Goal: Task Accomplishment & Management: Use online tool/utility

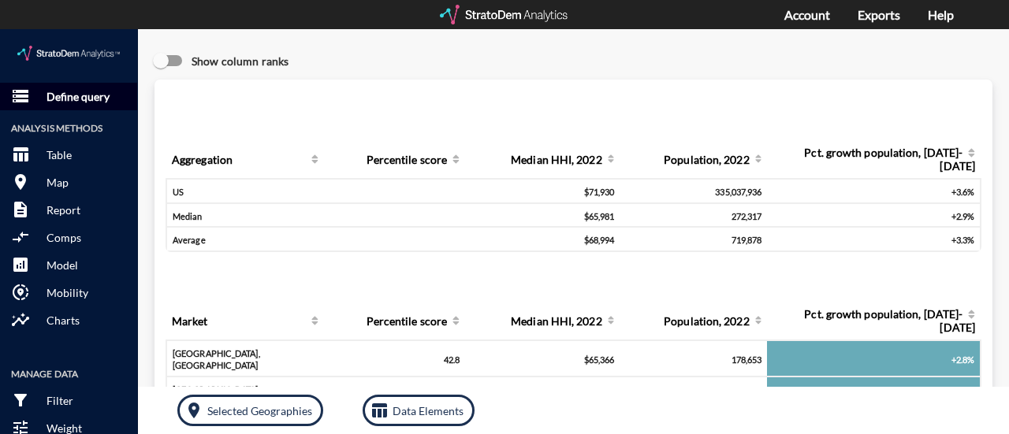
click p "Define query"
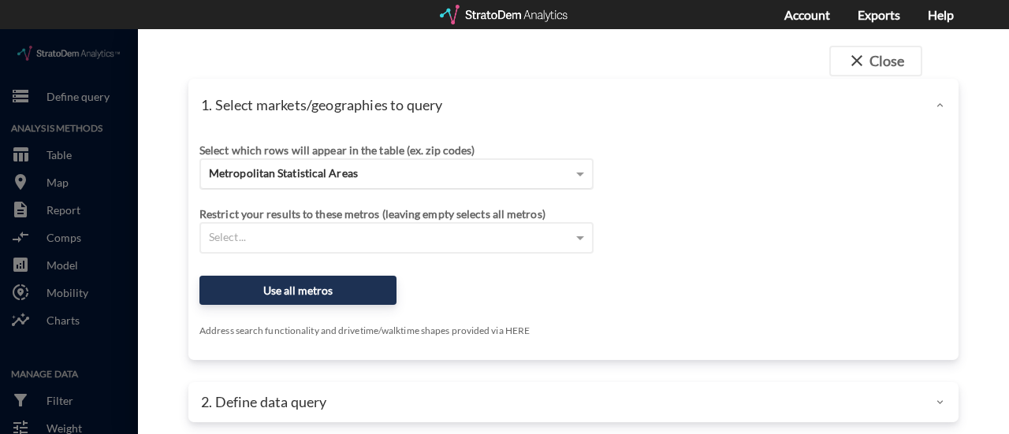
click div "Metropolitan Statistical Areas"
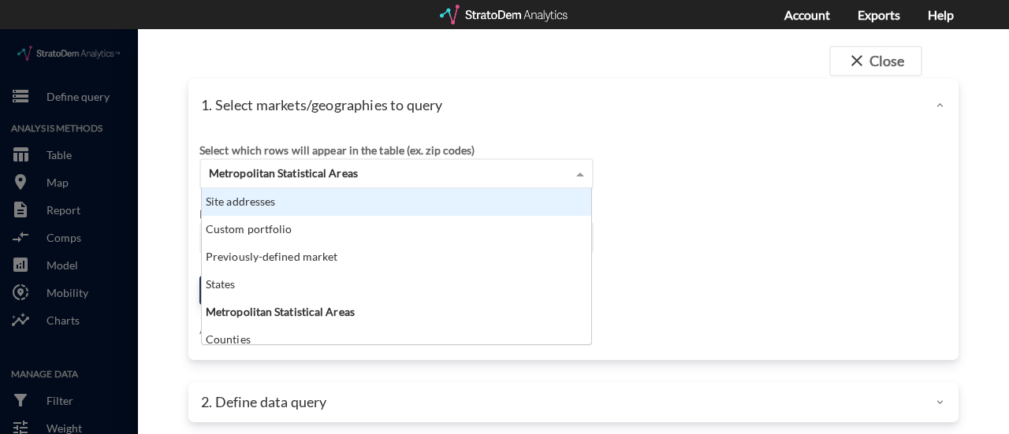
click span "Metropolitan Statistical Areas"
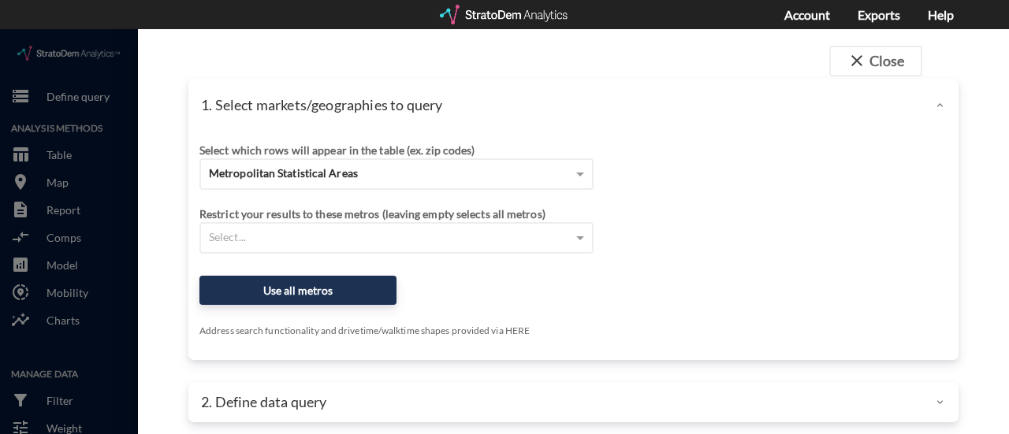
click div "1. Select markets/geographies to query"
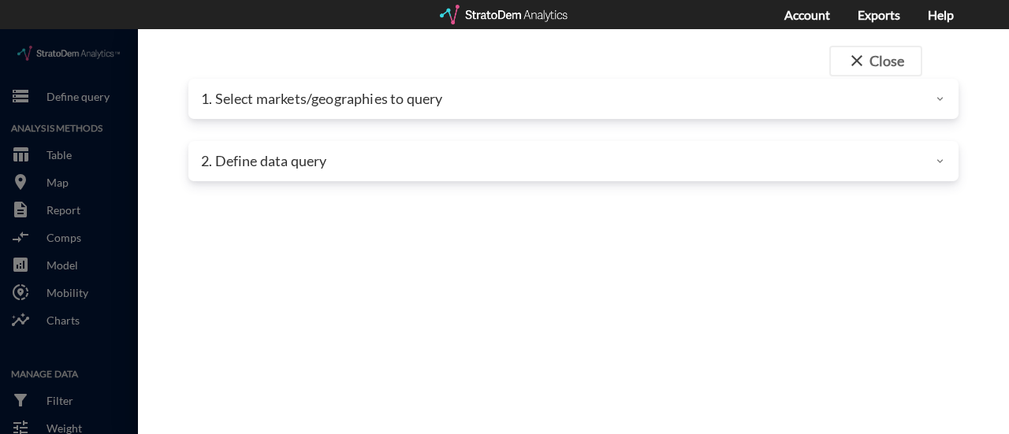
click p "1. Select markets/geographies to query"
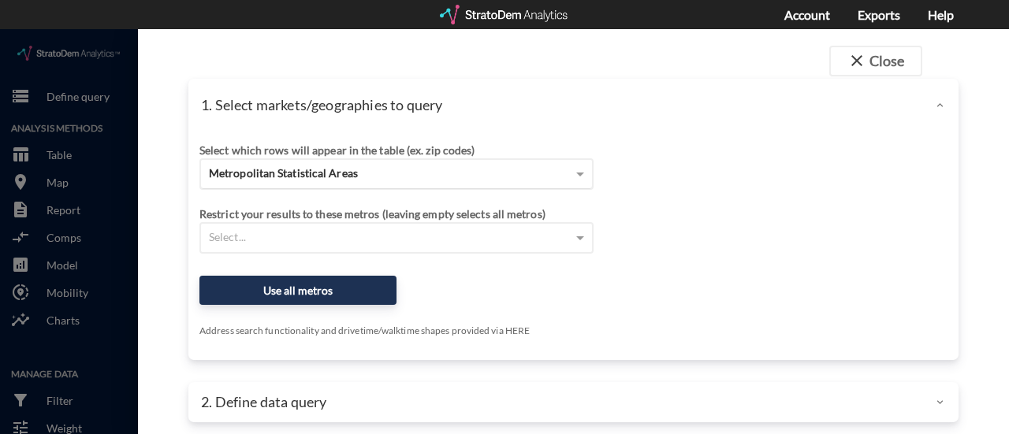
scroll to position [9, 0]
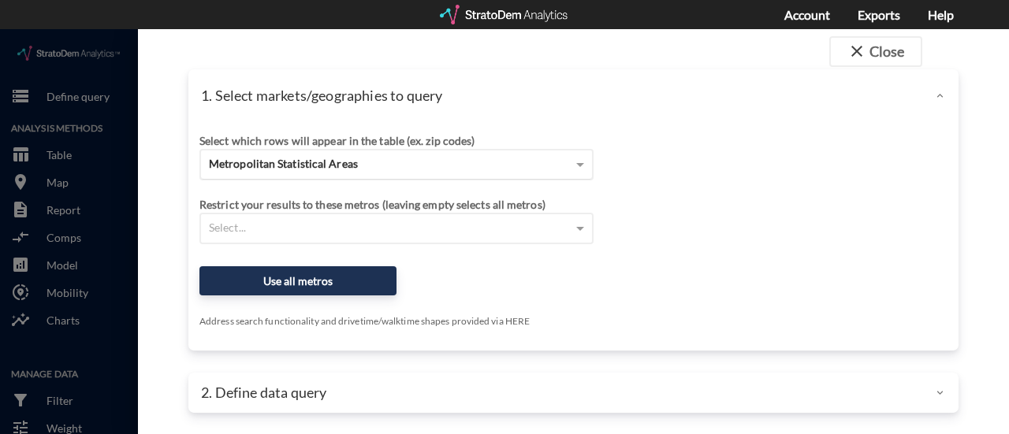
click div "Metropolitan Statistical Areas"
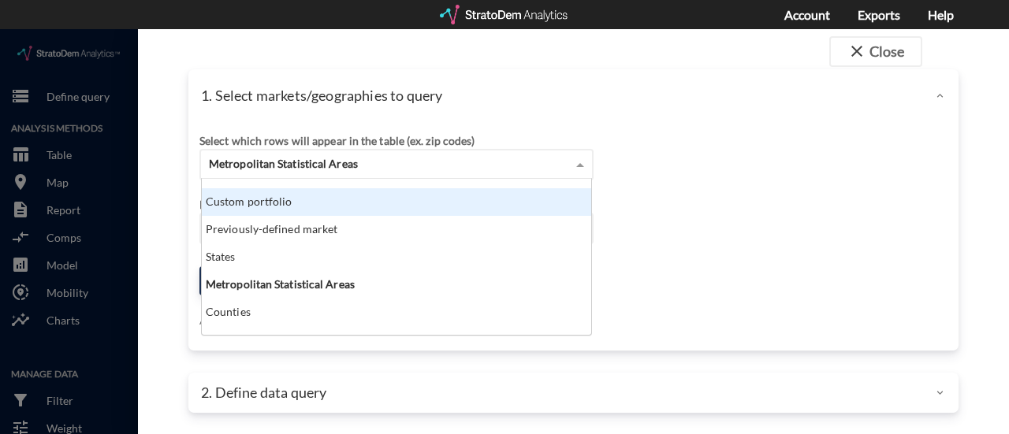
scroll to position [51, 0]
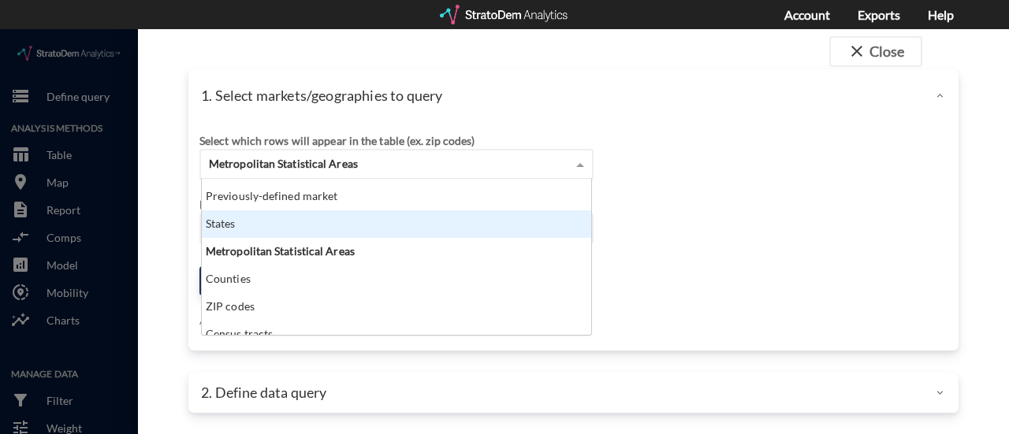
click div "States"
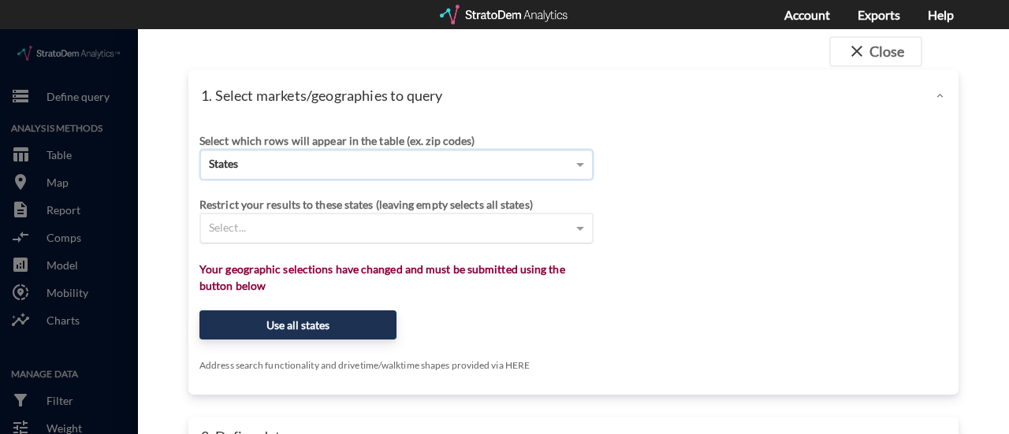
click div "Select..."
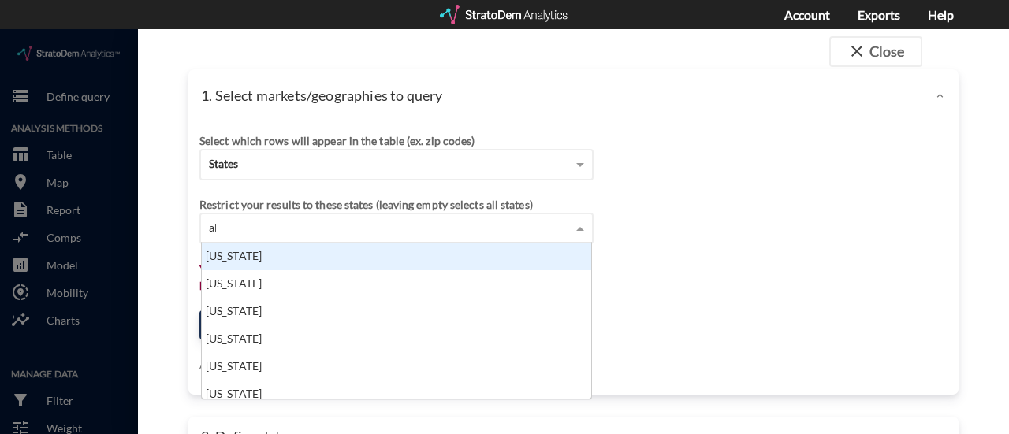
scroll to position [13, 10]
type input "ala"
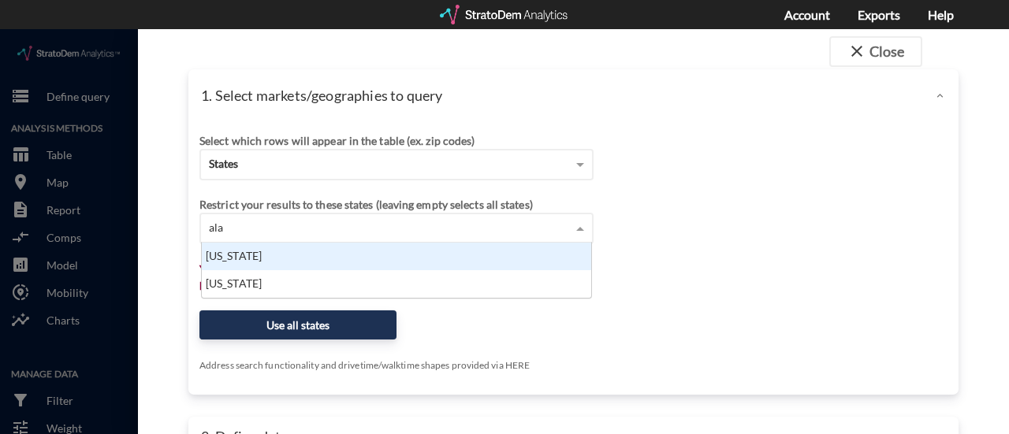
click div "Alabama"
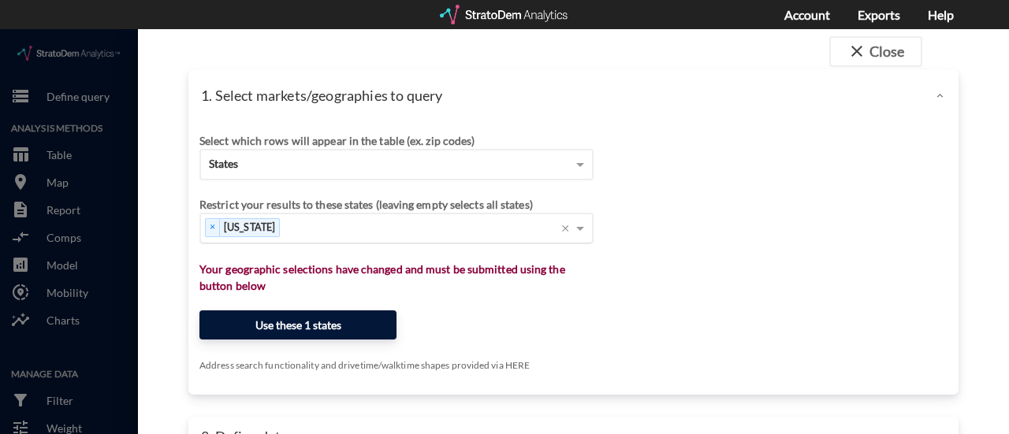
click button "Use these 1 states"
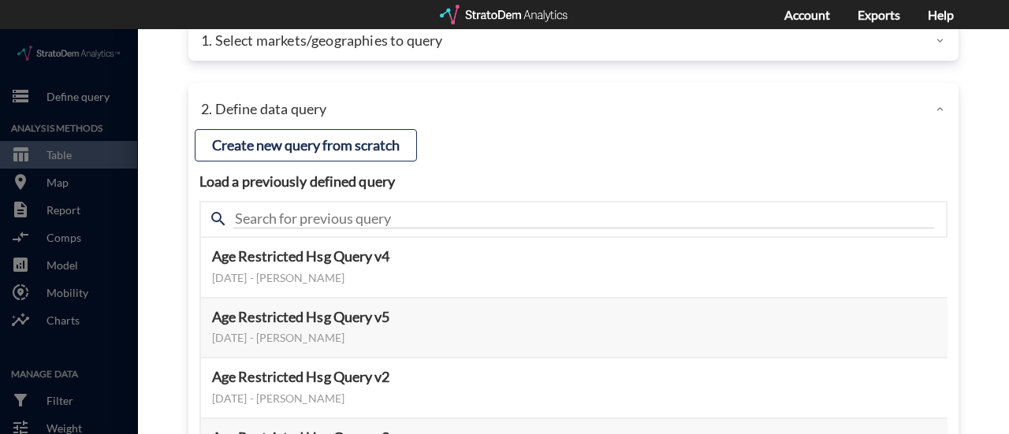
scroll to position [60, 0]
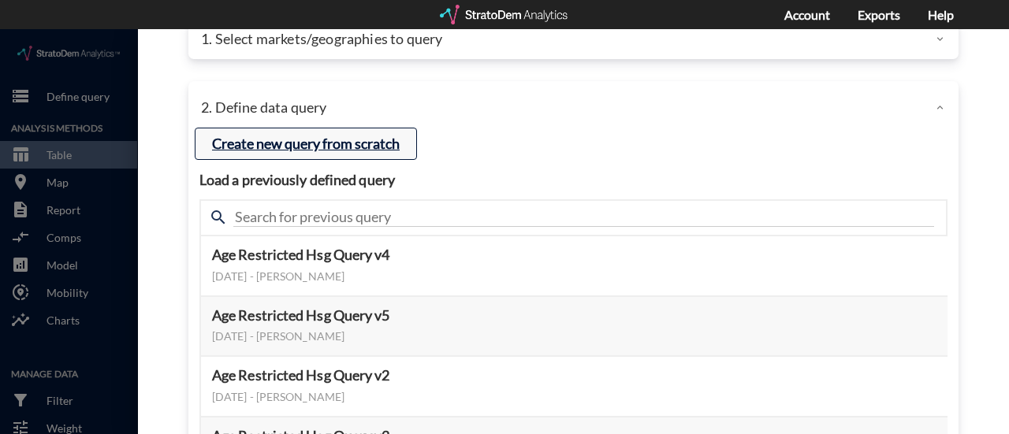
click button "Create new query from scratch"
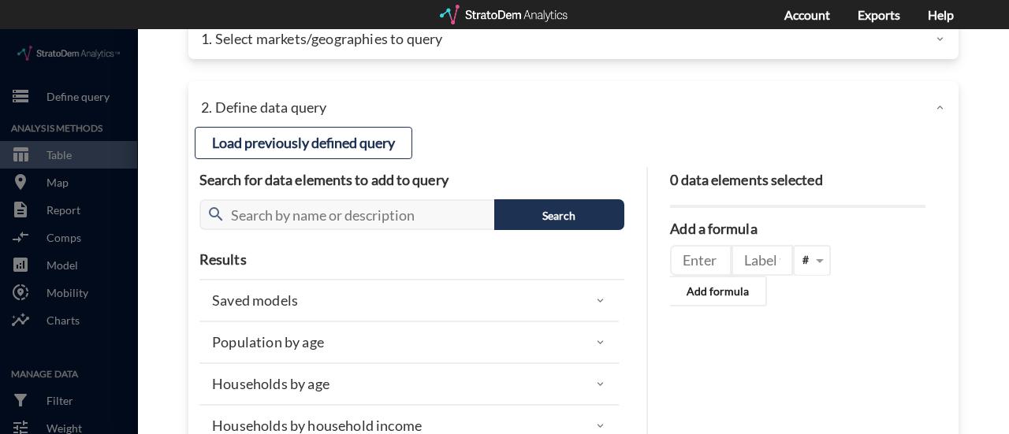
scroll to position [117, 0]
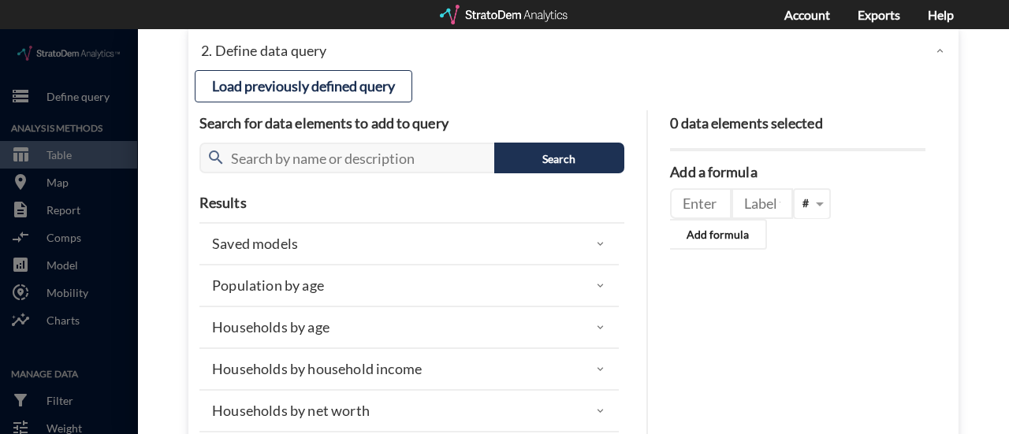
click p "Population by age"
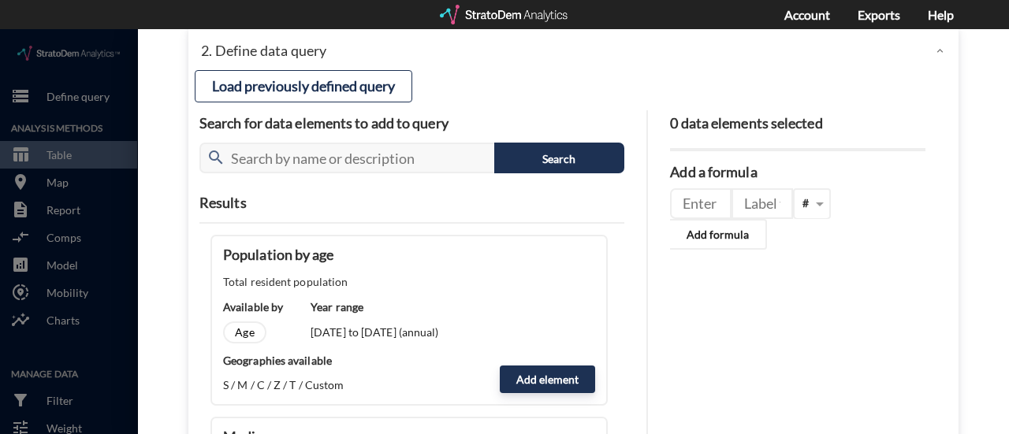
scroll to position [83, 0]
click div "Age"
click div "Year range 2000 to 2031 (annual)"
click button "Add element"
type input "POPULATION"
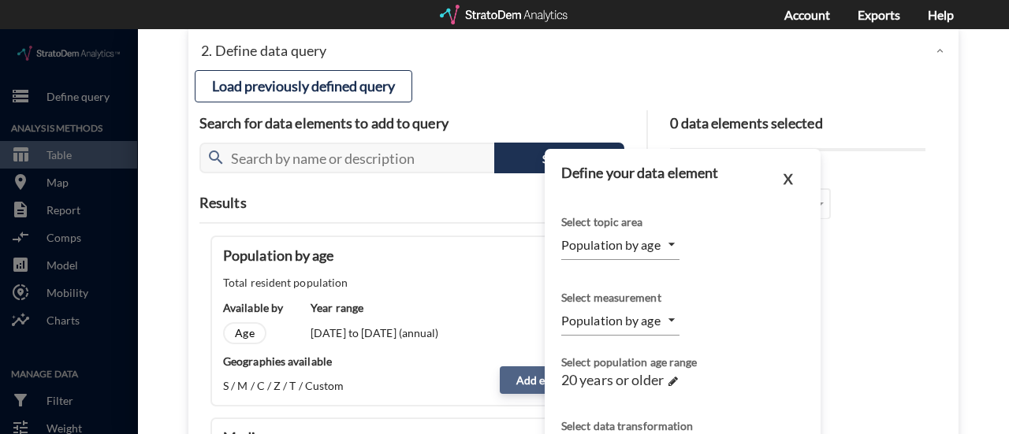
scroll to position [154, 0]
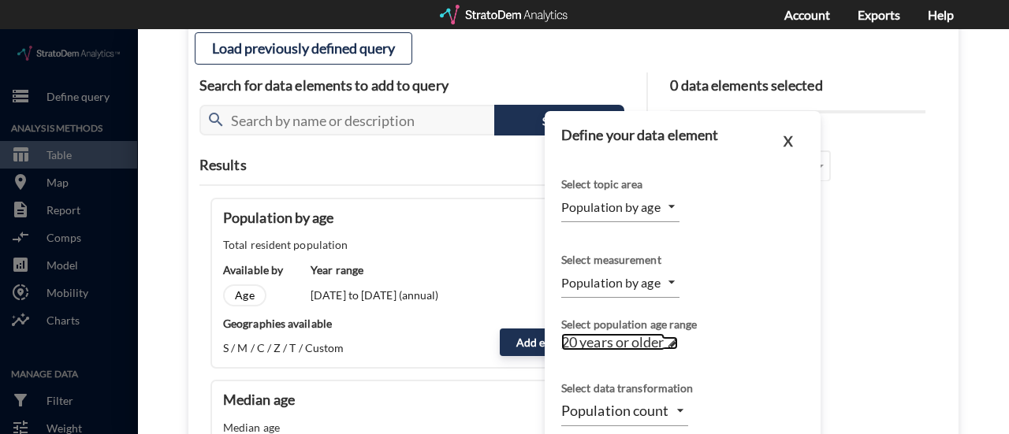
click span
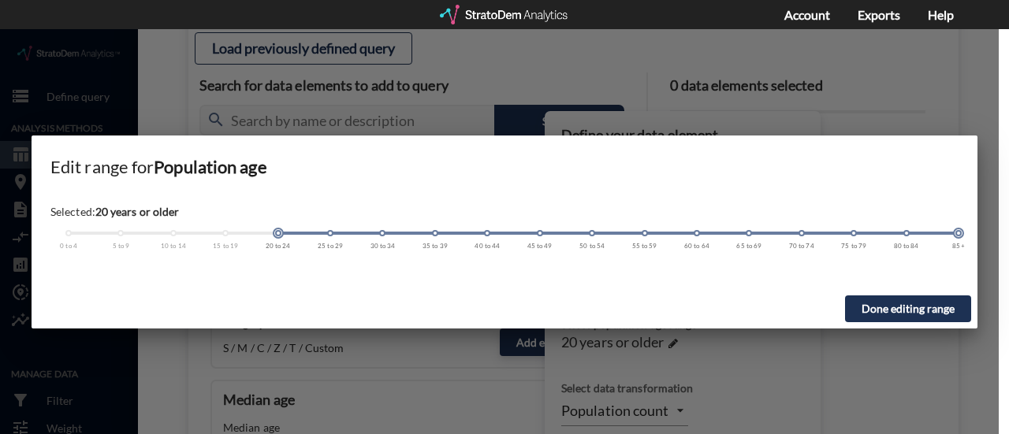
click span
drag, startPoint x: 960, startPoint y: 208, endPoint x: 290, endPoint y: 217, distance: 669.9
click div "Selected: 15 years or older 0 to 4 5 to 9 10 to 14 15 to 19 20 to 24 25 to 29 3…"
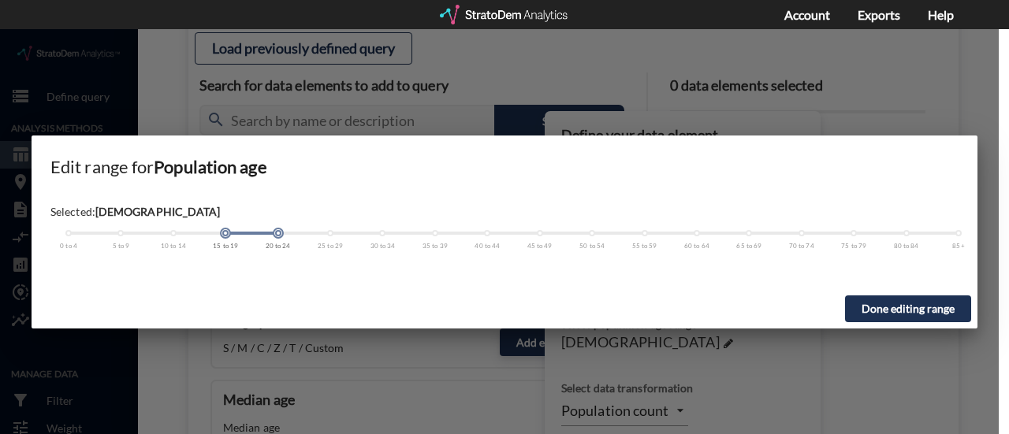
drag, startPoint x: 953, startPoint y: 205, endPoint x: 284, endPoint y: 244, distance: 671.0
click div "Selected: 15 to 24 years old 0 to 4 5 to 9 10 to 14 15 to 19 20 to 24 25 to 29 …"
click button "Done editing range"
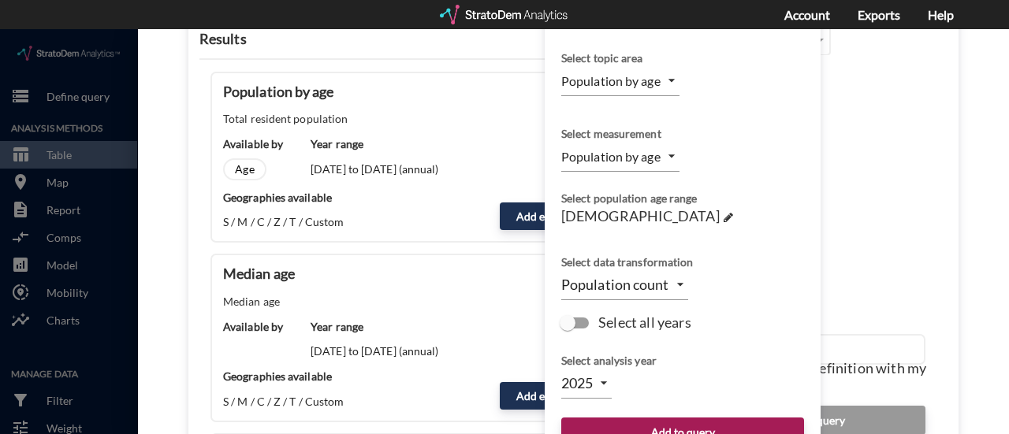
scroll to position [309, 0]
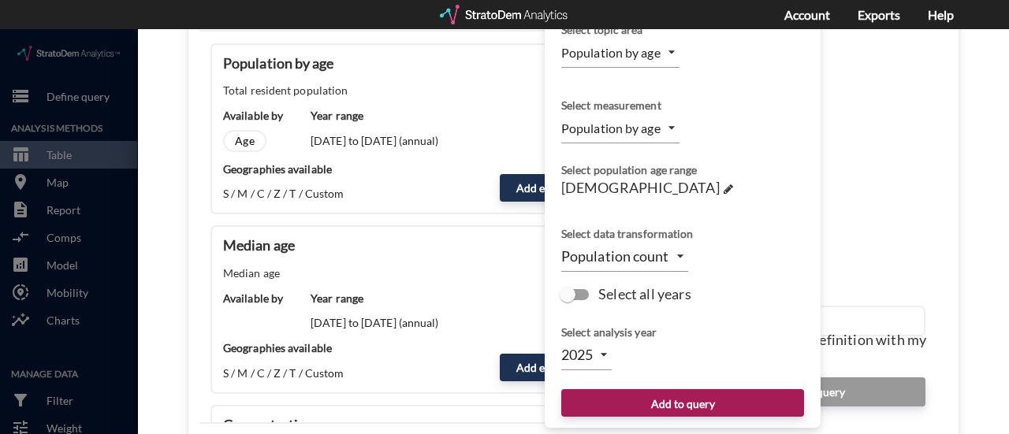
click input "Select all years"
checkbox input "true"
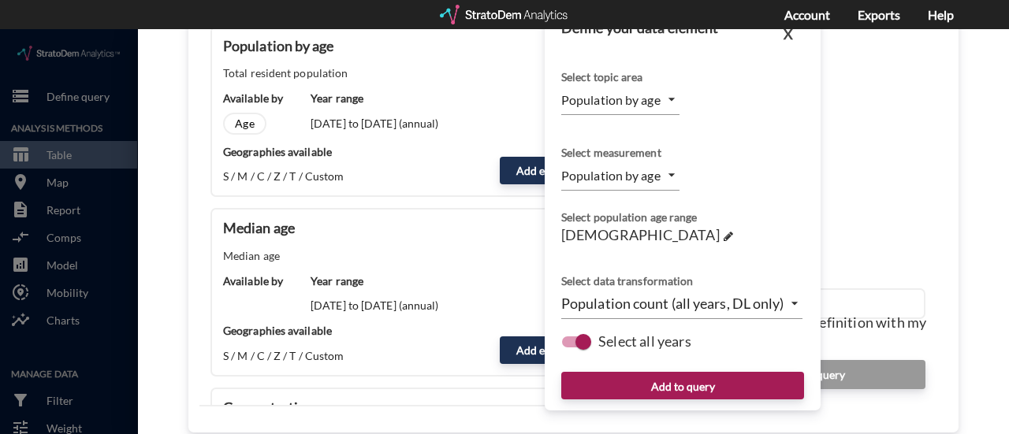
scroll to position [326, 0]
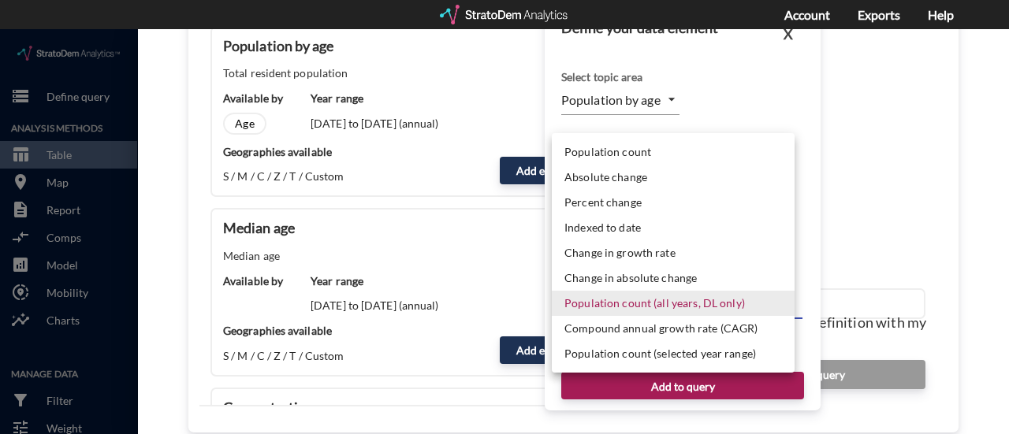
click body "/vantagepoint/us/-1 storage Define query Analysis Methods table_chart Table roo…"
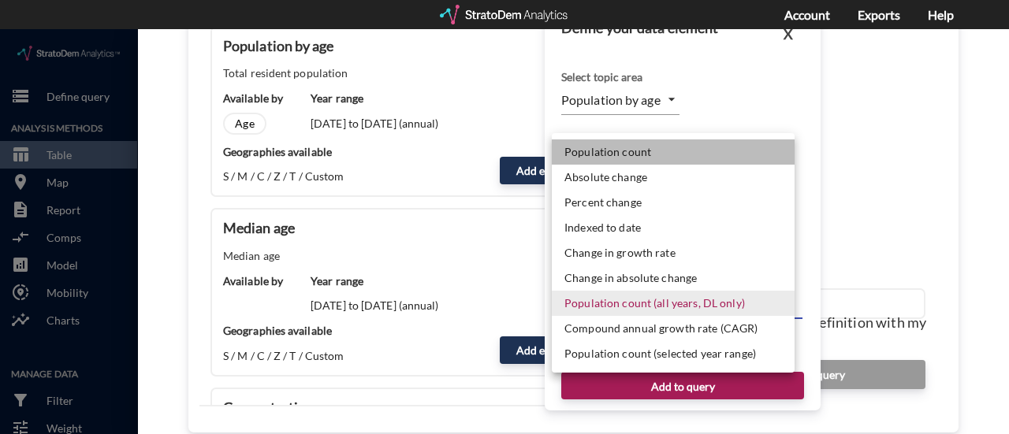
click li "Population count"
type input "LEVEL"
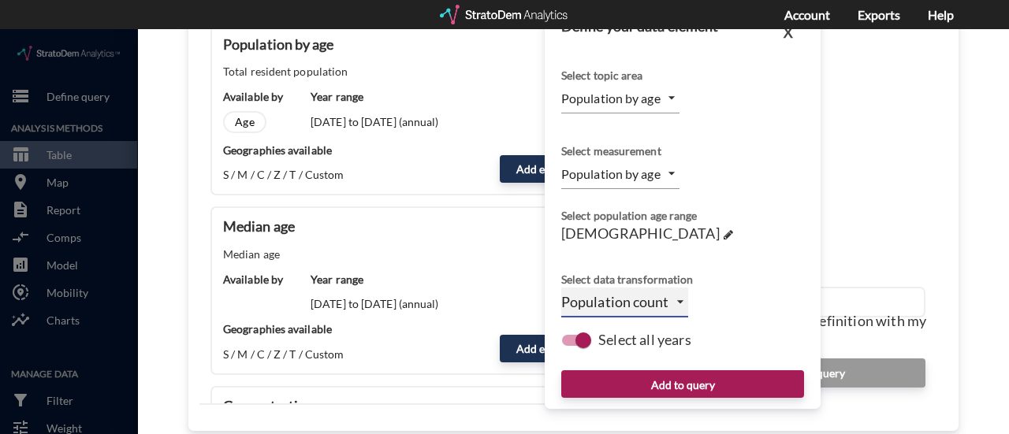
scroll to position [345, 0]
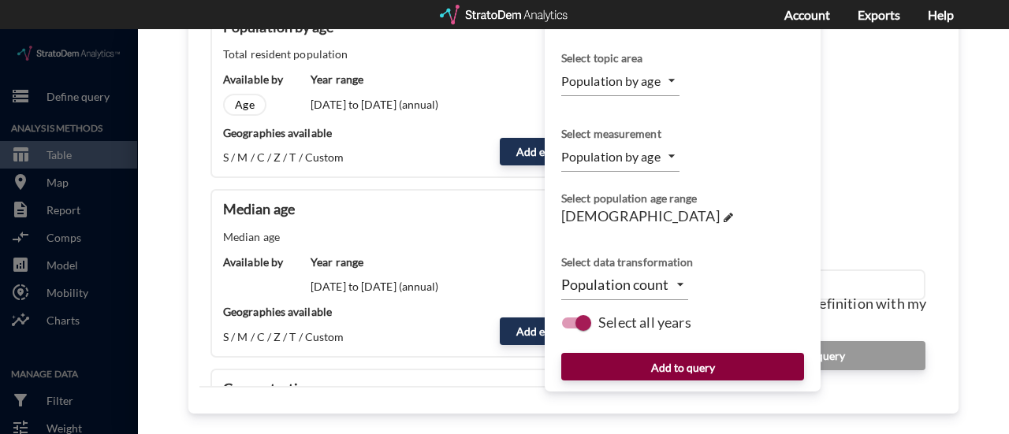
click button "Add to query"
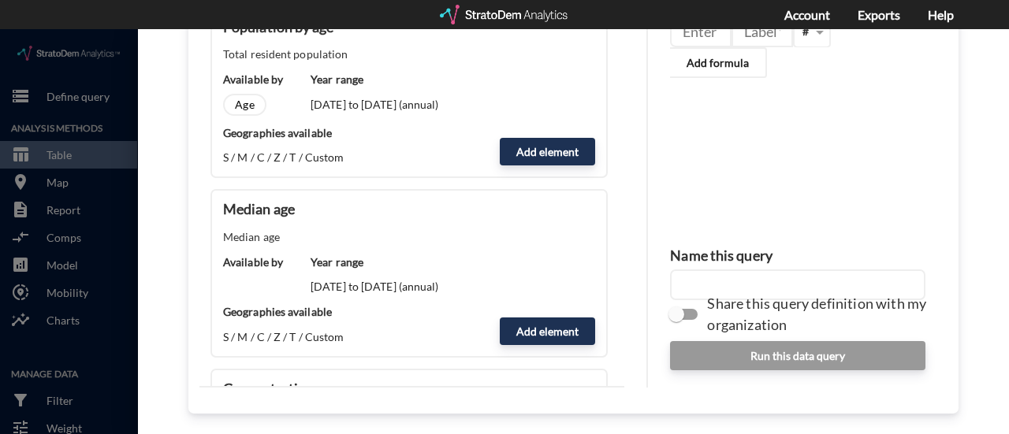
click input "text"
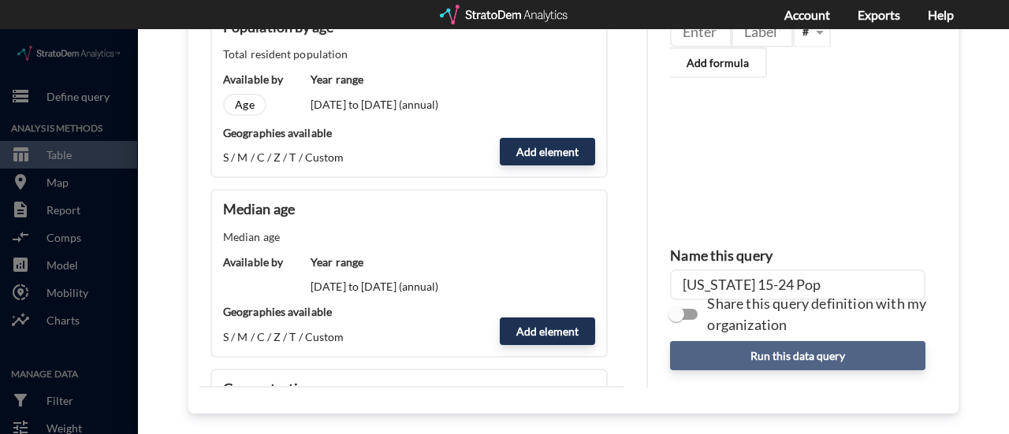
type input "Alabama 15-24 Pop"
click button "Run this data query"
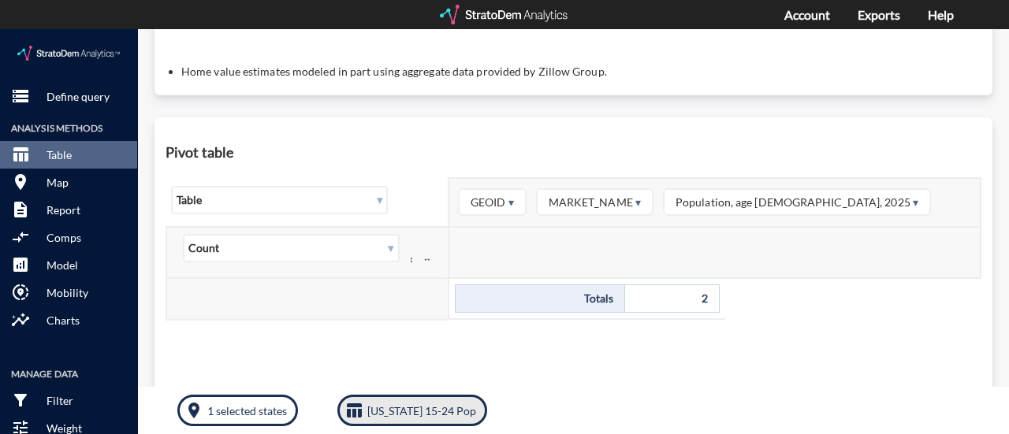
scroll to position [459, 0]
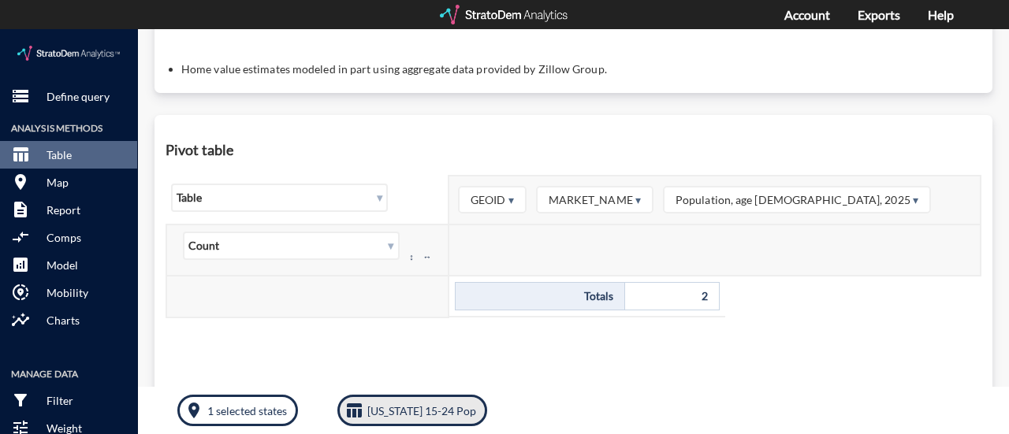
click button "table_chart Alabama 15-24 Pop"
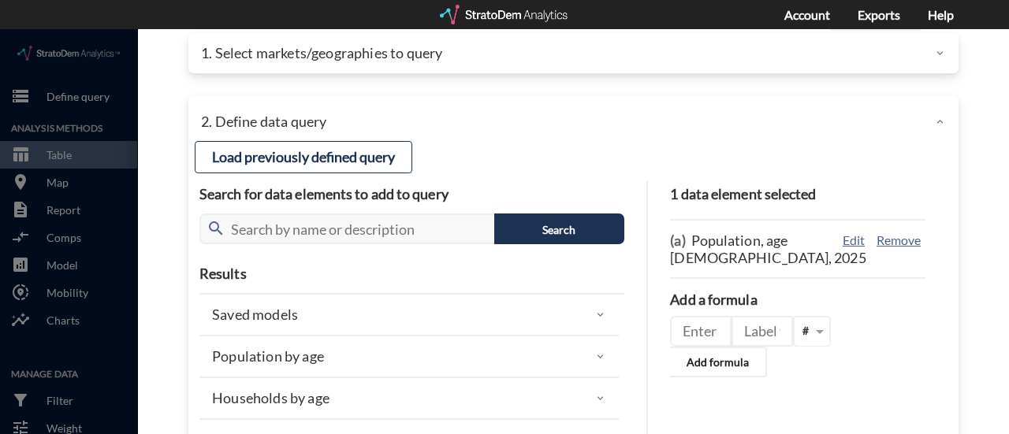
scroll to position [9, 0]
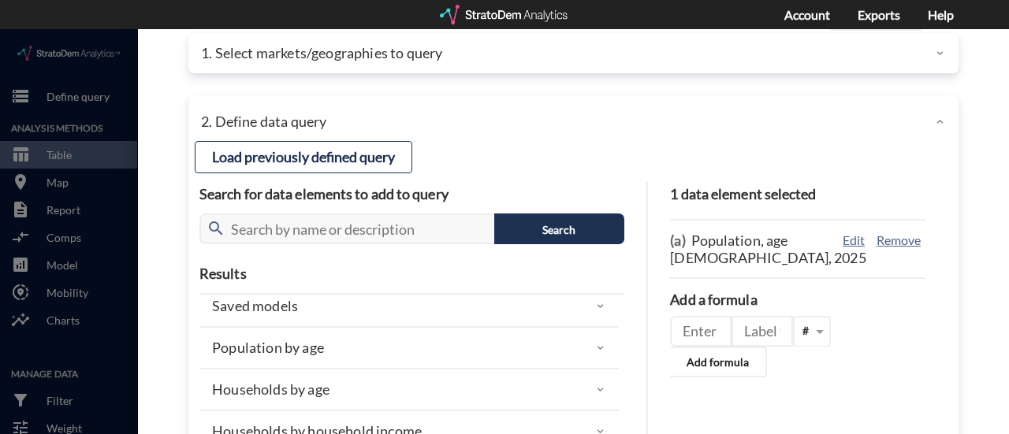
click div "Population by age"
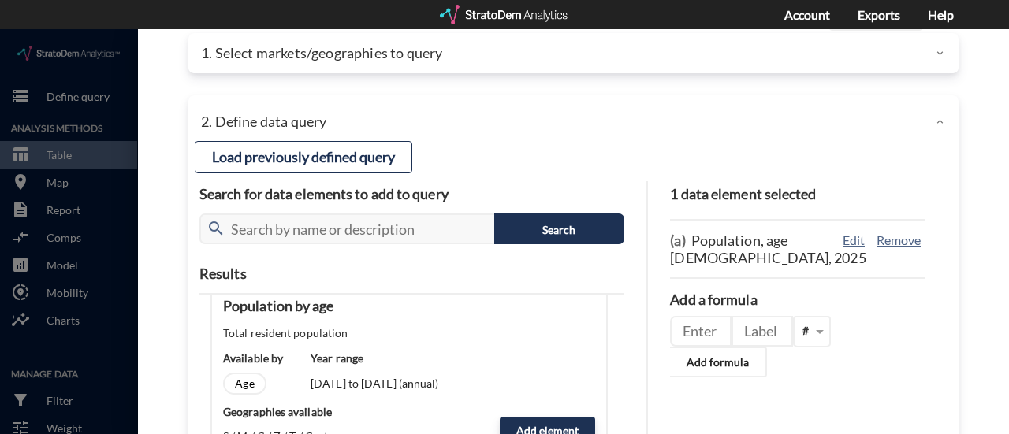
scroll to position [128, 0]
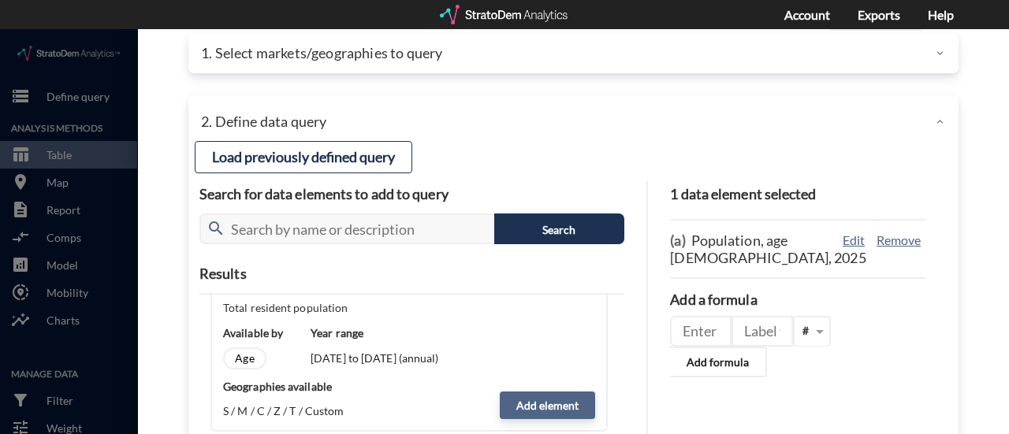
click button "Add element"
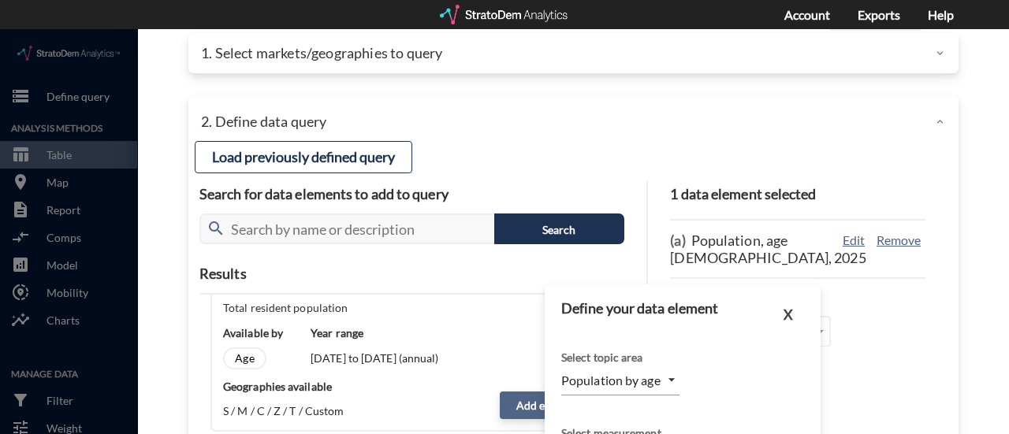
type input "TIME_SERIES_DL"
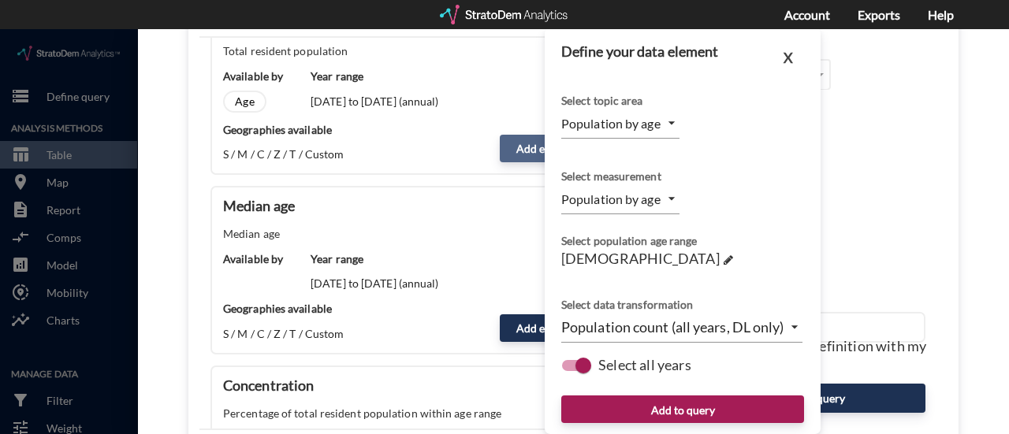
scroll to position [345, 0]
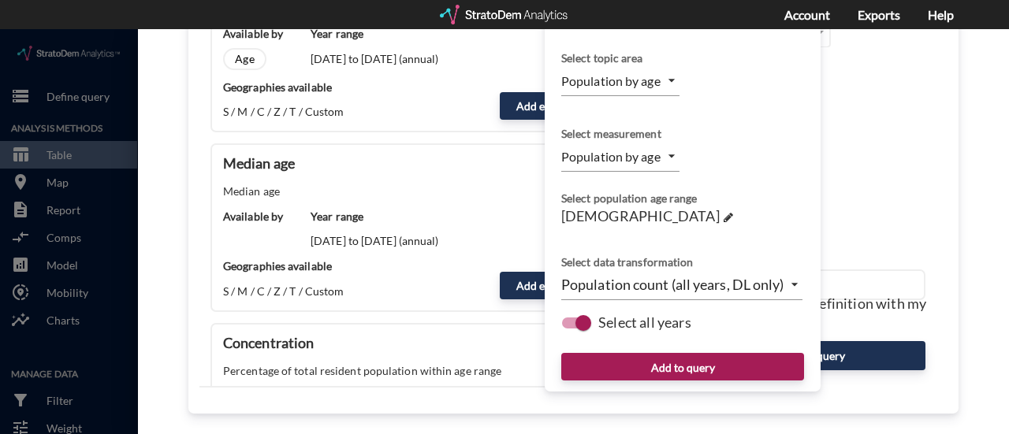
click input "Select all years"
checkbox input "false"
type input "LEVEL"
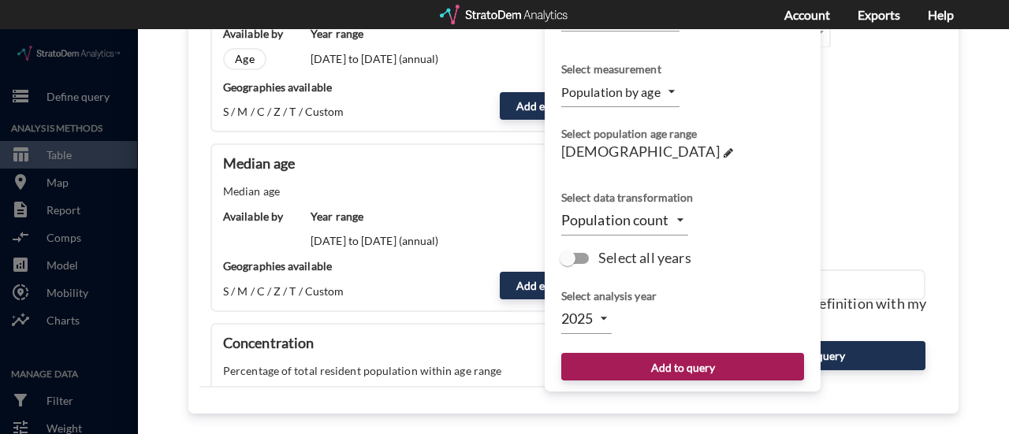
click body "/vantagepoint/us/-1 storage Define query Analysis Methods table_chart Table roo…"
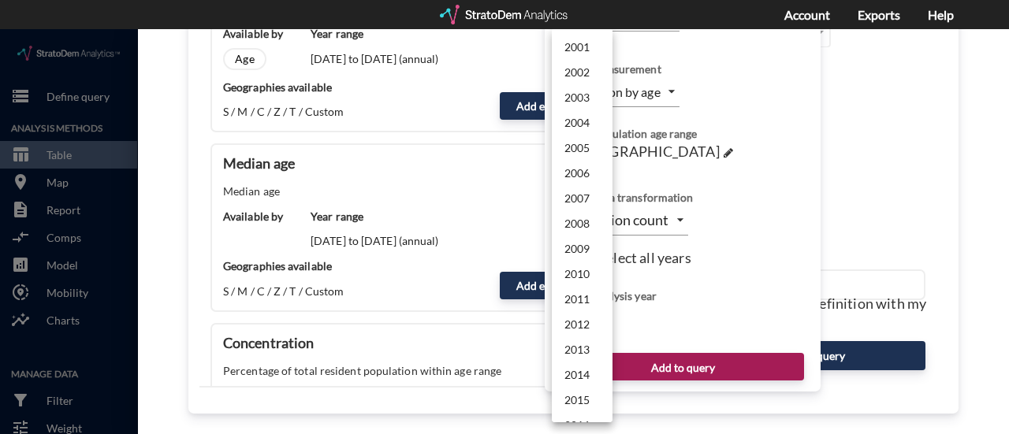
scroll to position [400, 0]
click div
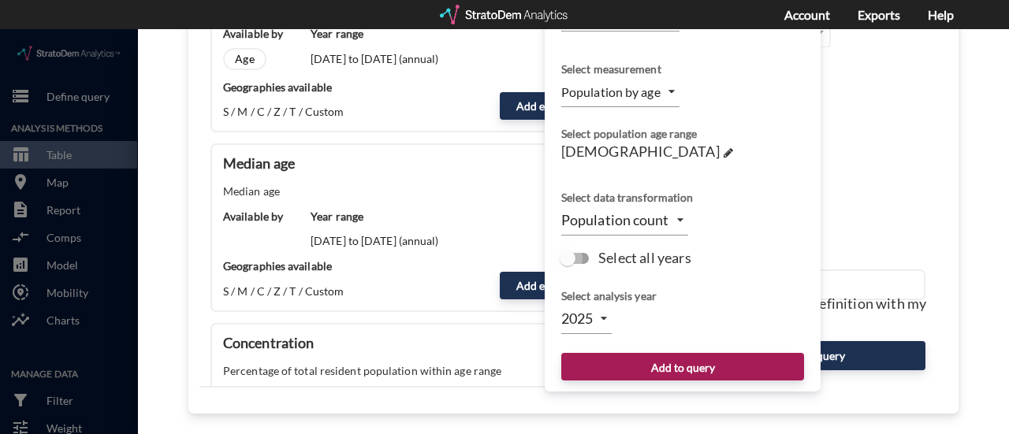
click input "Select all years"
checkbox input "true"
type input "TIME_SERIES_DL"
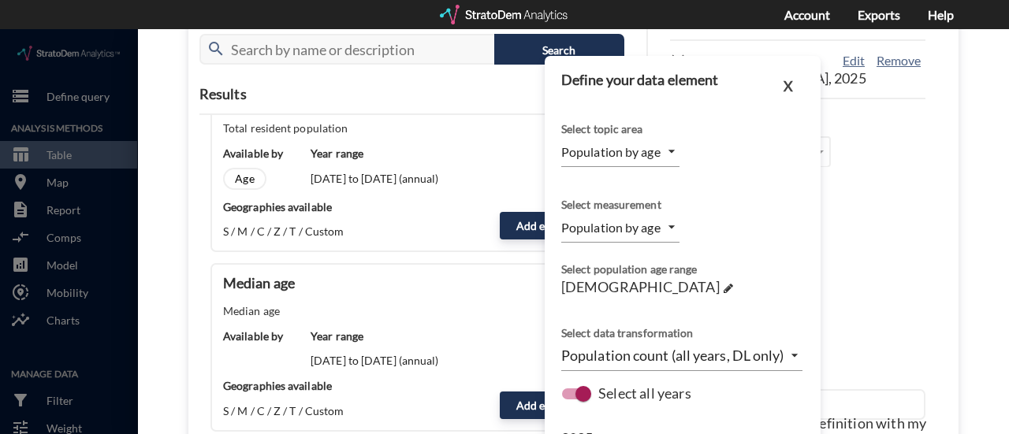
scroll to position [345, 0]
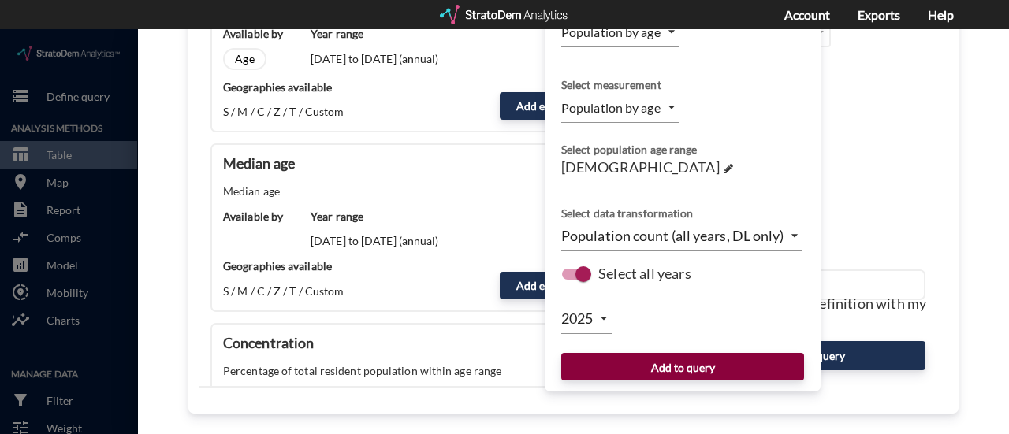
click button "Add to query"
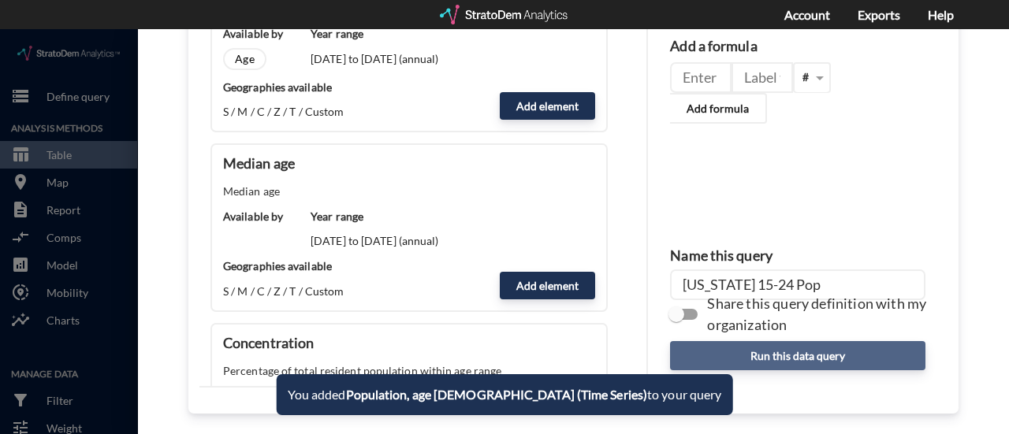
click button "Run this data query"
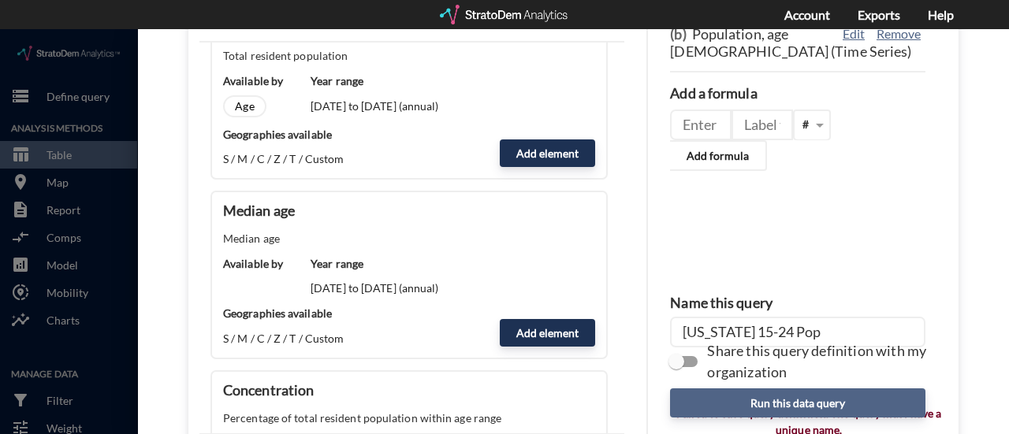
scroll to position [342, 0]
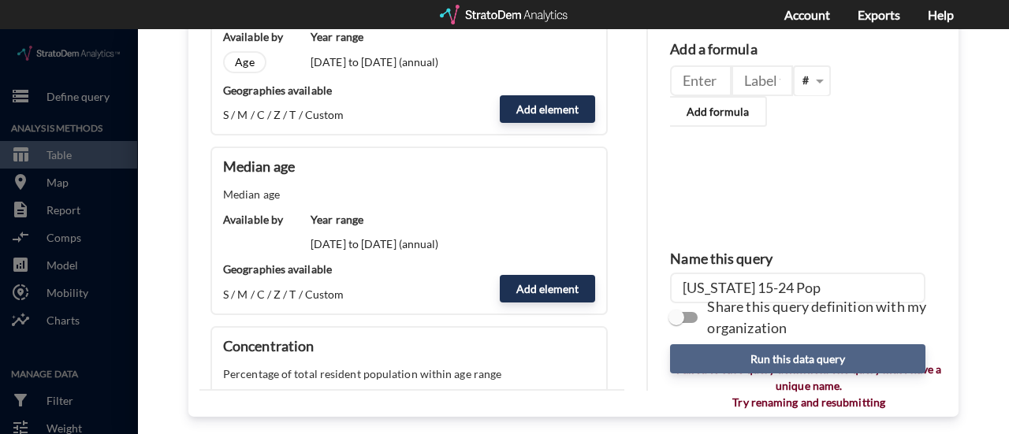
click button "Run this data query"
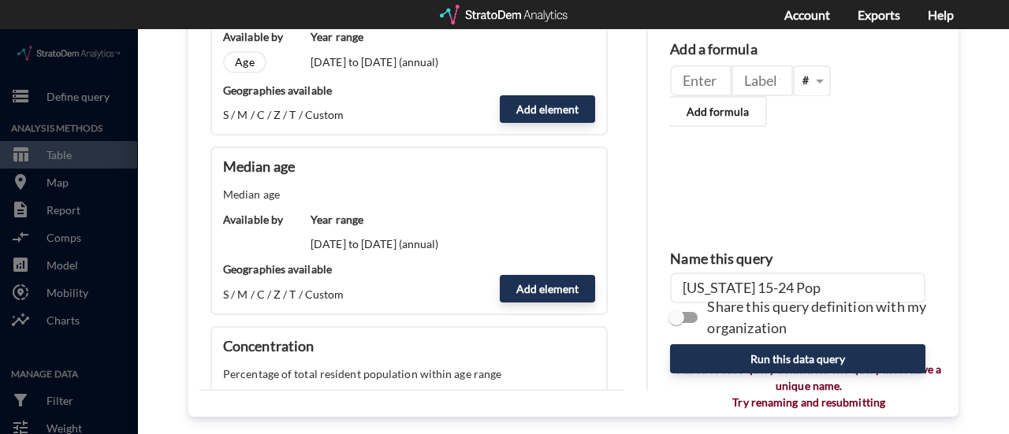
click input "Alabama 15-24 Pop"
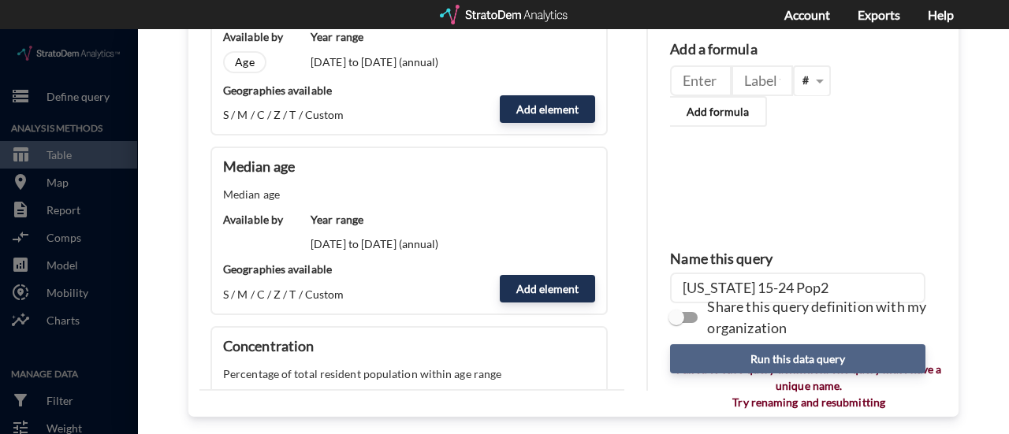
type input "Alabama 15-24 Pop2"
click button "Run this data query"
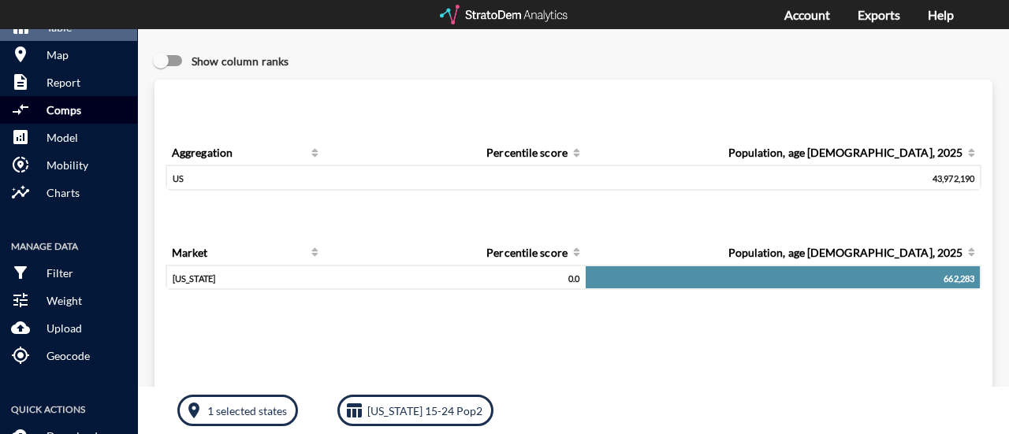
scroll to position [131, 0]
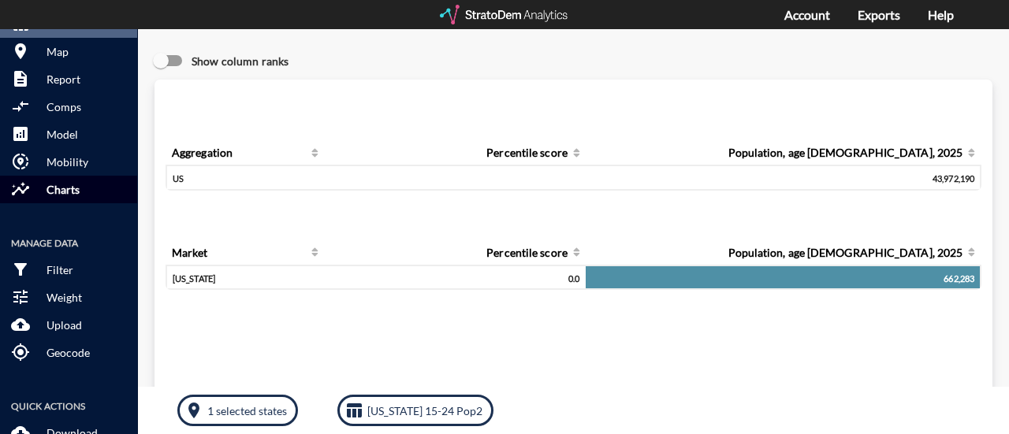
click button "insights Charts"
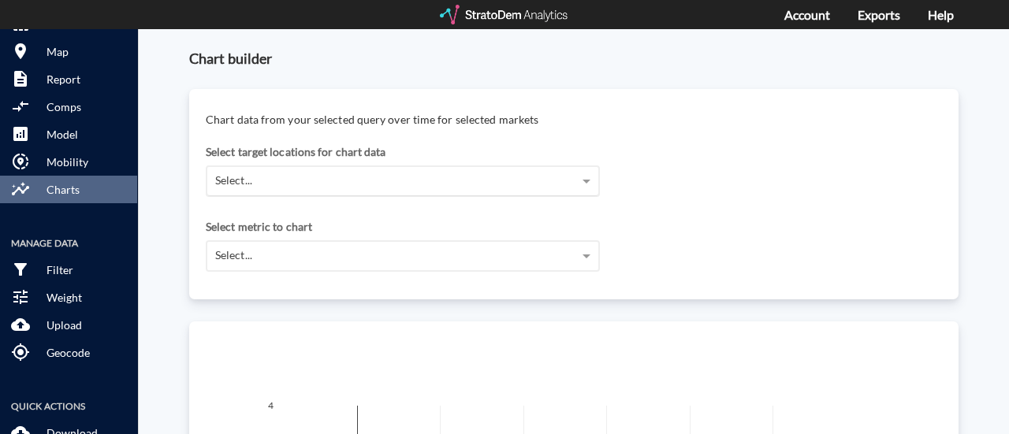
click div "Select..."
click div "Alabama"
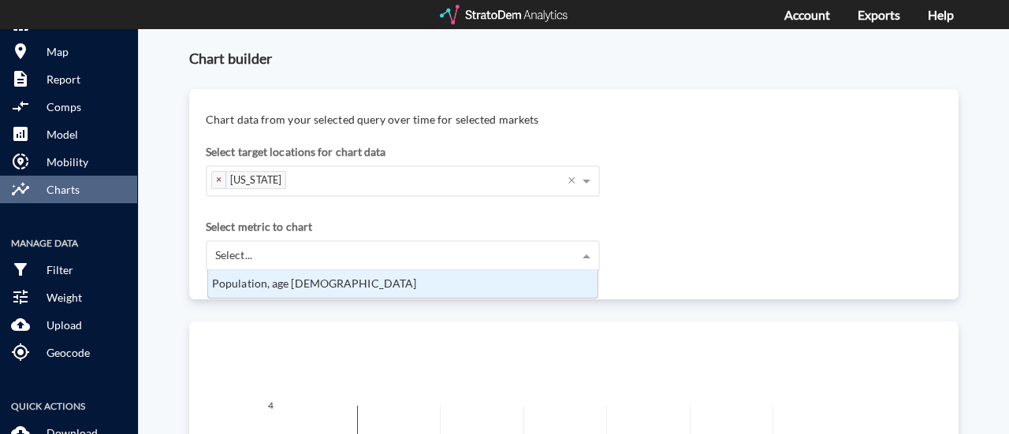
click div "Select..."
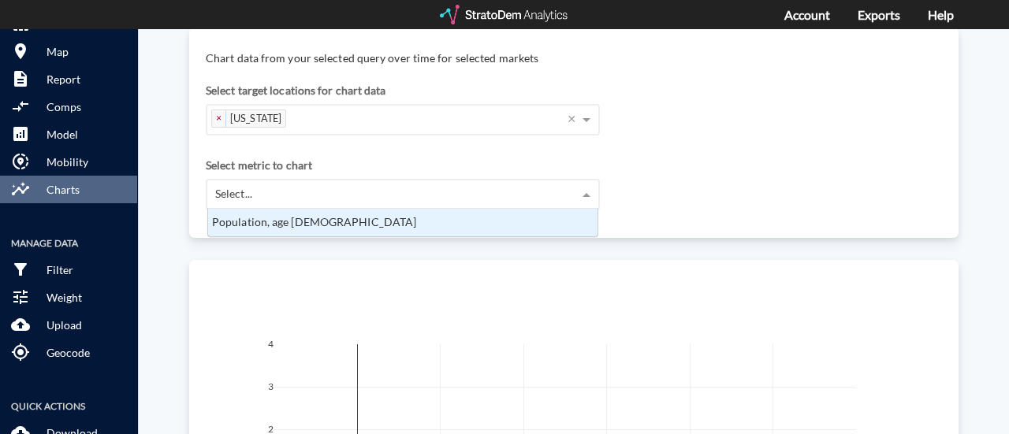
scroll to position [64, 0]
click div "Population, age 15 to 24"
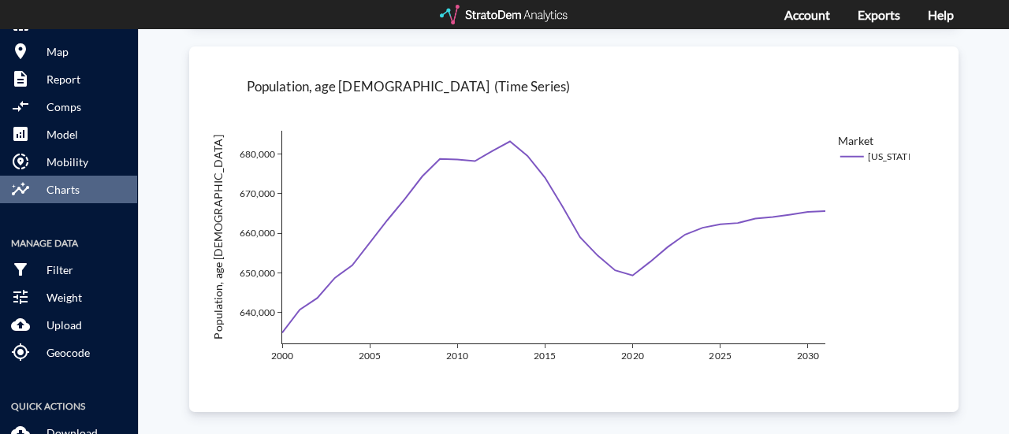
scroll to position [13, 10]
